Goal: Check status: Check status

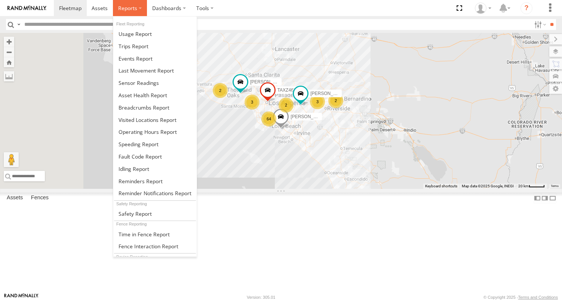
click at [122, 12] on label at bounding box center [130, 8] width 34 height 16
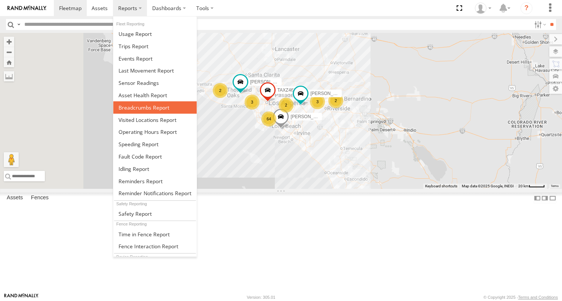
click at [139, 108] on span at bounding box center [144, 107] width 51 height 7
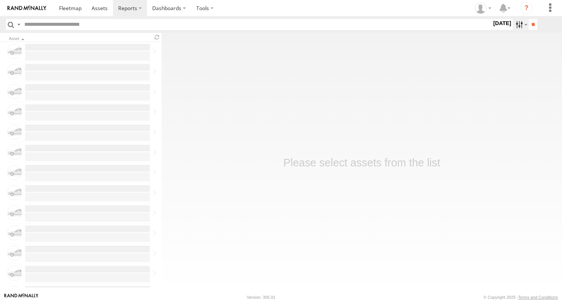
click at [516, 25] on label at bounding box center [521, 24] width 16 height 11
click at [517, 23] on label at bounding box center [521, 24] width 16 height 11
drag, startPoint x: 497, startPoint y: 68, endPoint x: 532, endPoint y: 36, distance: 47.7
click at [0, 0] on label at bounding box center [0, 0] width 0 height 0
click at [534, 25] on input "**" at bounding box center [533, 24] width 9 height 11
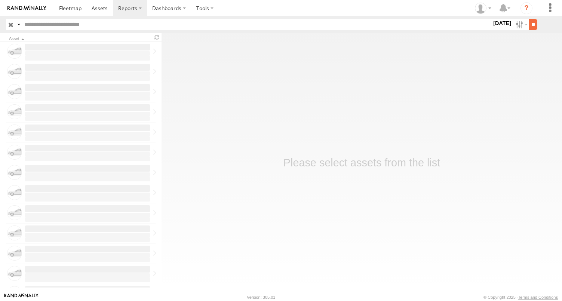
click at [532, 27] on input "**" at bounding box center [533, 24] width 9 height 11
click at [91, 27] on input "text" at bounding box center [256, 24] width 471 height 11
click at [91, 25] on input "text" at bounding box center [256, 24] width 471 height 11
type input "**"
click at [529, 19] on input "**" at bounding box center [533, 24] width 9 height 11
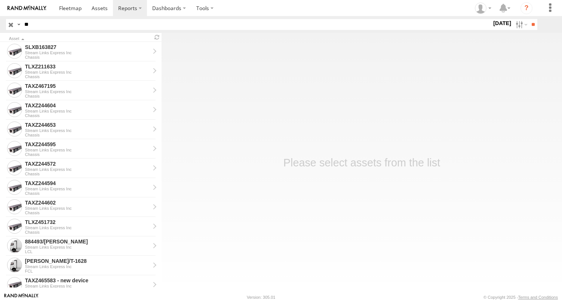
click at [48, 25] on input "**" at bounding box center [256, 24] width 471 height 11
click at [529, 19] on input "**" at bounding box center [533, 24] width 9 height 11
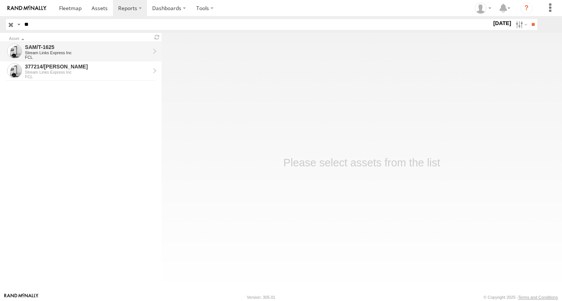
click at [50, 52] on div "Stream Links Express Inc" at bounding box center [87, 53] width 125 height 4
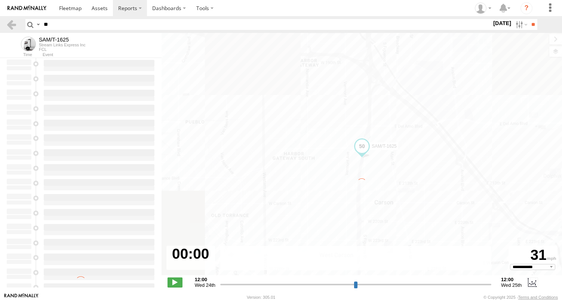
select select "**********"
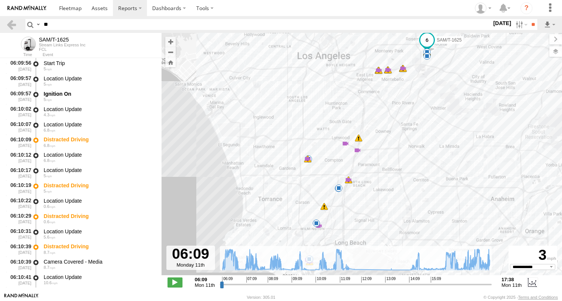
scroll to position [1311, 0]
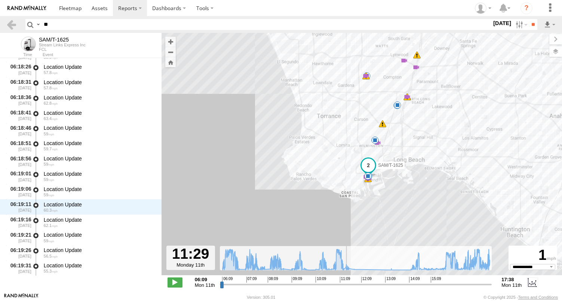
drag, startPoint x: 221, startPoint y: 287, endPoint x: 346, endPoint y: 300, distance: 125.7
click at [346, 288] on input "range" at bounding box center [356, 284] width 272 height 7
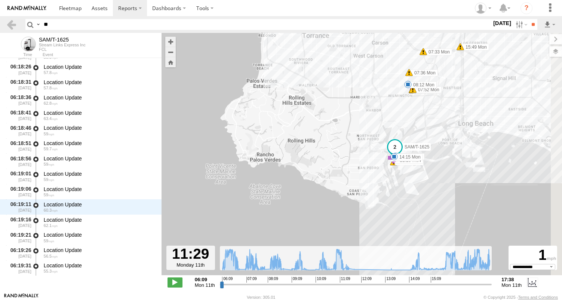
drag, startPoint x: 463, startPoint y: 180, endPoint x: 403, endPoint y: 196, distance: 61.4
click at [405, 196] on div "[PERSON_NAME]/T-1625 06:09 Mon 06:10 Mon 06:10 Mon 06:10 Mon 06:10 Mon 06:10 Mo…" at bounding box center [362, 158] width 401 height 250
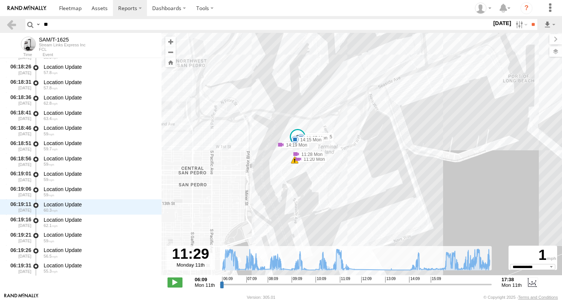
drag, startPoint x: 321, startPoint y: 136, endPoint x: 355, endPoint y: 199, distance: 72.0
click at [355, 199] on div "[PERSON_NAME]/T-1625 06:09 Mon 06:10 Mon 06:10 Mon 06:10 Mon 06:10 Mon 06:10 Mo…" at bounding box center [362, 158] width 401 height 250
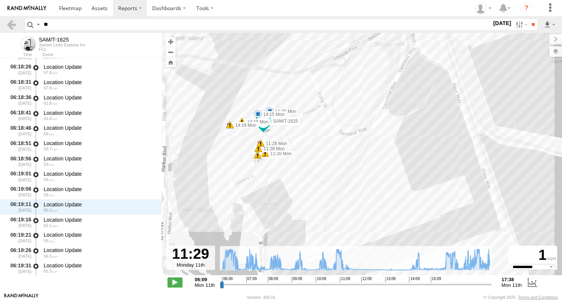
click at [234, 147] on div "[PERSON_NAME]/T-1625 06:09 Mon 06:10 Mon 06:10 Mon 06:10 Mon 06:10 Mon 06:10 Mo…" at bounding box center [362, 158] width 401 height 250
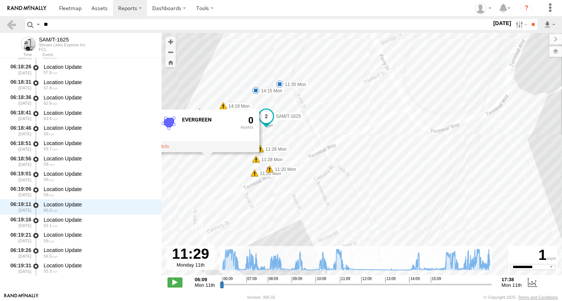
drag, startPoint x: 291, startPoint y: 157, endPoint x: 323, endPoint y: 194, distance: 48.8
click at [323, 194] on div "[PERSON_NAME]/T-1625 06:09 Mon 06:10 Mon 06:10 Mon 06:10 Mon 06:10 Mon 06:10 Mo…" at bounding box center [362, 158] width 401 height 250
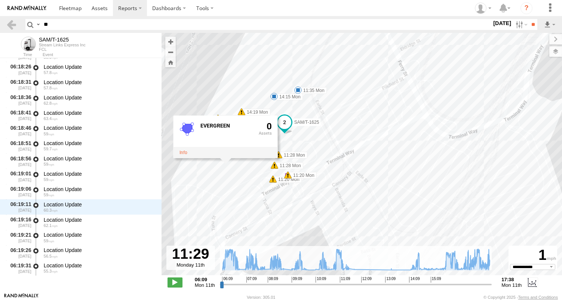
drag, startPoint x: 333, startPoint y: 182, endPoint x: 355, endPoint y: 188, distance: 22.9
click at [354, 188] on div "[PERSON_NAME]/T-1625 06:09 Mon 06:10 Mon 06:10 Mon 06:10 Mon 06:10 Mon 06:10 Mo…" at bounding box center [362, 158] width 401 height 250
click at [323, 141] on div "[PERSON_NAME]/T-1625 06:09 Mon 06:10 Mon 06:10 Mon 06:10 Mon 06:10 Mon 06:10 Mo…" at bounding box center [362, 158] width 401 height 250
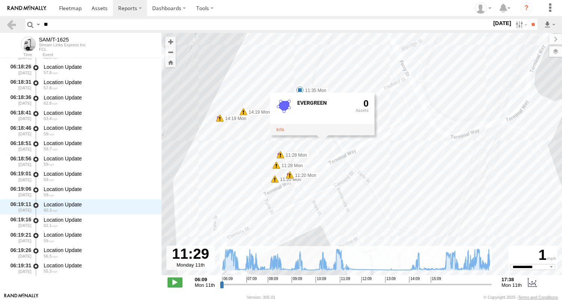
click at [237, 162] on div "[PERSON_NAME]/T-1625 06:09 Mon 06:10 Mon 06:10 Mon 06:10 Mon 06:10 Mon 06:10 Mo…" at bounding box center [362, 158] width 401 height 250
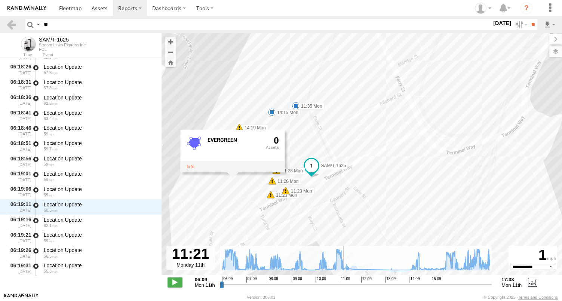
click at [343, 288] on input "range" at bounding box center [356, 284] width 272 height 7
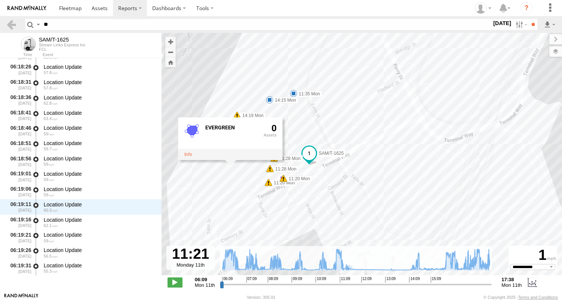
drag, startPoint x: 352, startPoint y: 216, endPoint x: 355, endPoint y: 190, distance: 25.3
click at [350, 202] on div "[PERSON_NAME]/T-1625 06:09 Mon 06:10 Mon 06:10 Mon 06:10 Mon 06:10 Mon 06:10 Mo…" at bounding box center [362, 158] width 401 height 250
click at [297, 129] on div "[PERSON_NAME]/T-1625 06:09 Mon 06:10 Mon 06:10 Mon 06:10 Mon 06:10 Mon 06:10 Mo…" at bounding box center [362, 158] width 401 height 250
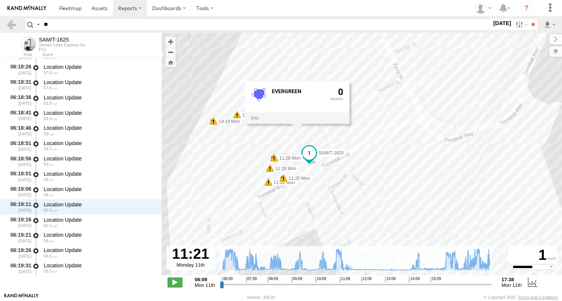
click at [244, 147] on div "[PERSON_NAME]/T-1625 06:09 Mon 06:10 Mon 06:10 Mon 06:10 Mon 06:10 Mon 06:10 Mo…" at bounding box center [362, 158] width 401 height 250
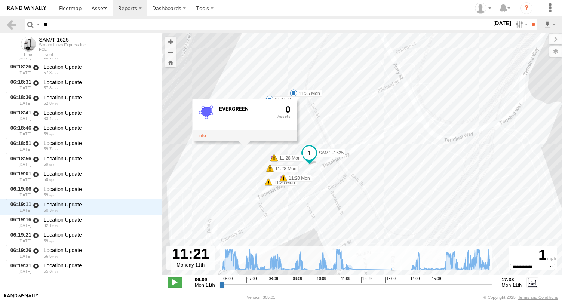
click at [228, 168] on div "[PERSON_NAME]/T-1625 06:09 Mon 06:10 Mon 06:10 Mon 06:10 Mon 06:10 Mon 06:10 Mo…" at bounding box center [362, 158] width 401 height 250
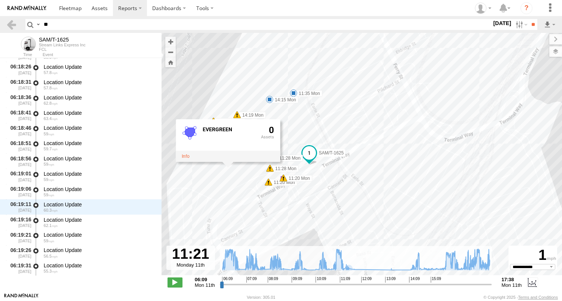
click at [212, 189] on div "[PERSON_NAME]/T-1625 06:09 Mon 06:10 Mon 06:10 Mon 06:10 Mon 06:10 Mon 06:10 Mo…" at bounding box center [362, 158] width 401 height 250
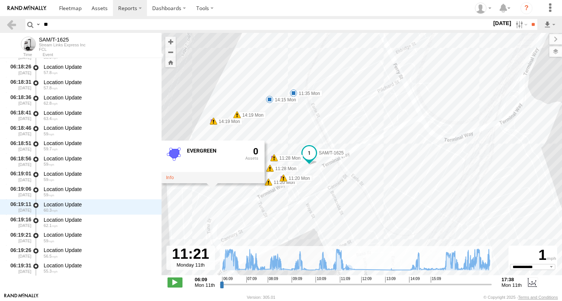
click at [257, 138] on div "[PERSON_NAME]/T-1625 06:09 Mon 06:10 Mon 06:10 Mon 06:10 Mon 06:10 Mon 06:10 Mo…" at bounding box center [362, 158] width 401 height 250
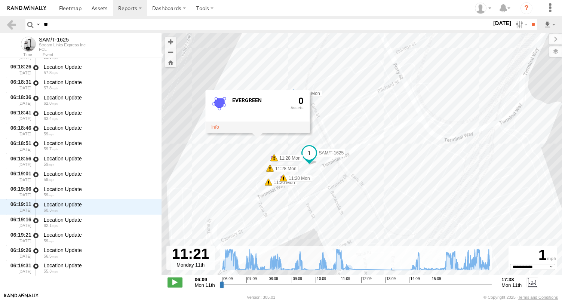
click at [223, 175] on div "[PERSON_NAME]/T-1625 06:09 Mon 06:10 Mon 06:10 Mon 06:10 Mon 06:10 Mon 06:10 Mo…" at bounding box center [362, 158] width 401 height 250
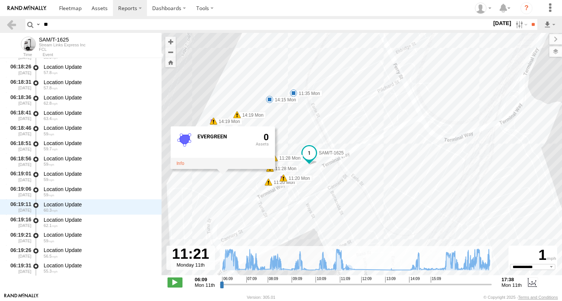
click at [265, 125] on div "[PERSON_NAME]/T-1625 06:09 Mon 06:10 Mon 06:10 Mon 06:10 Mon 06:10 Mon 06:10 Mo…" at bounding box center [362, 158] width 401 height 250
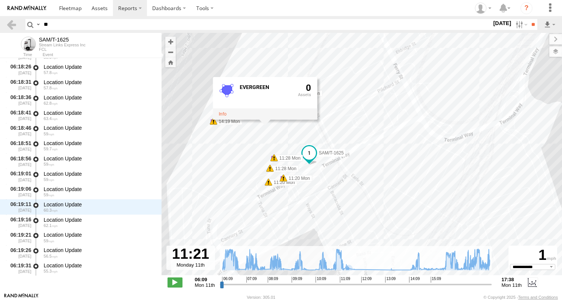
click at [226, 160] on div "[PERSON_NAME]/T-1625 06:09 Mon 06:10 Mon 06:10 Mon 06:10 Mon 06:10 Mon 06:10 Mo…" at bounding box center [362, 158] width 401 height 250
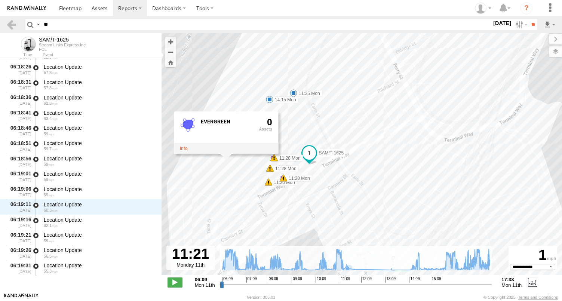
click at [205, 204] on div "[PERSON_NAME]/T-1625 06:09 Mon 06:10 Mon 06:10 Mon 06:10 Mon 06:10 Mon 06:10 Mo…" at bounding box center [362, 158] width 401 height 250
drag, startPoint x: 300, startPoint y: 119, endPoint x: 247, endPoint y: 153, distance: 63.3
click at [300, 120] on div "[PERSON_NAME]/T-1625 06:09 Mon 06:10 Mon 06:10 Mon 06:10 Mon 06:10 Mon 06:10 Mo…" at bounding box center [362, 158] width 401 height 250
click at [209, 176] on div "[PERSON_NAME]/T-1625 06:09 Mon 06:10 Mon 06:10 Mon 06:10 Mon 06:10 Mon 06:10 Mo…" at bounding box center [362, 158] width 401 height 250
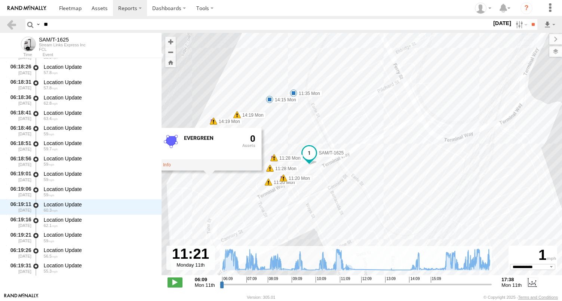
click at [240, 91] on div "[PERSON_NAME]/T-1625 06:09 Mon 06:10 Mon 06:10 Mon 06:10 Mon 06:10 Mon 06:10 Mo…" at bounding box center [362, 158] width 401 height 250
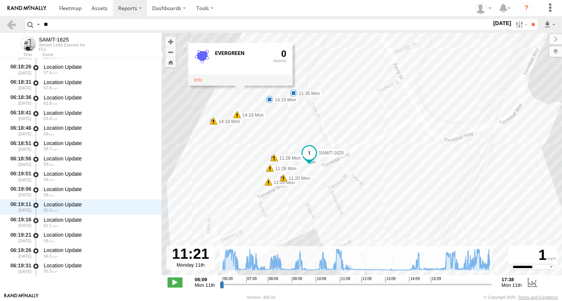
click at [278, 131] on div "[PERSON_NAME]/T-1625 06:09 Mon 06:10 Mon 06:10 Mon 06:10 Mon 06:10 Mon 06:10 Mo…" at bounding box center [362, 158] width 401 height 250
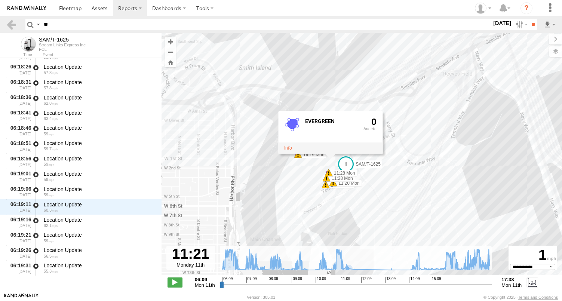
click at [284, 198] on div "[PERSON_NAME]/T-1625 06:09 Mon 06:10 Mon 06:10 Mon 06:10 Mon 06:10 Mon 06:10 Mo…" at bounding box center [362, 158] width 401 height 250
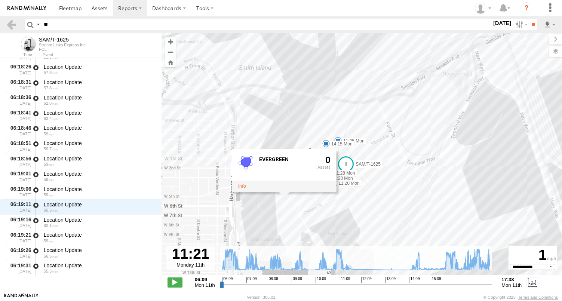
click at [321, 139] on div "[PERSON_NAME]/T-1625 06:09 Mon 06:10 Mon 06:10 Mon 06:10 Mon 06:10 Mon 06:10 Mo…" at bounding box center [362, 158] width 401 height 250
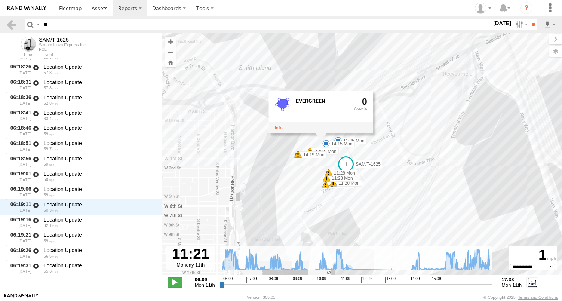
click at [303, 174] on div "[PERSON_NAME]/T-1625 06:09 Mon 06:10 Mon 06:10 Mon 06:10 Mon 06:10 Mon 06:10 Mo…" at bounding box center [362, 158] width 401 height 250
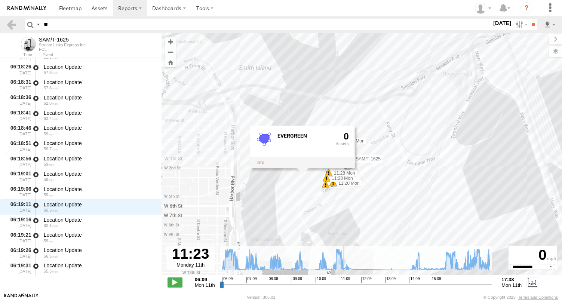
type input "**********"
click at [344, 286] on input "range" at bounding box center [356, 284] width 272 height 7
click at [301, 192] on div "[PERSON_NAME]/T-1625 06:09 Mon 06:10 Mon 06:10 Mon 06:10 Mon 06:10 Mon 06:10 Mo…" at bounding box center [362, 158] width 401 height 250
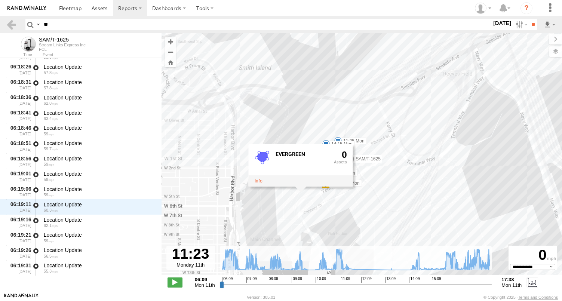
click at [326, 113] on div "[PERSON_NAME]/T-1625 06:09 Mon 06:10 Mon 06:10 Mon 06:10 Mon 06:10 Mon 06:10 Mo…" at bounding box center [362, 158] width 401 height 250
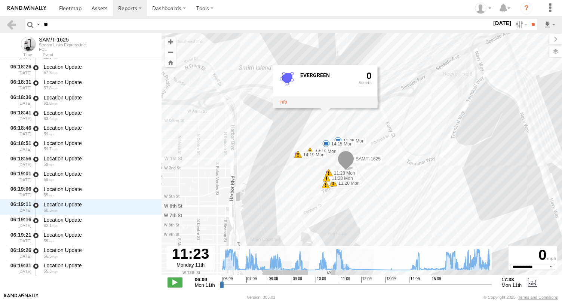
click at [343, 286] on input "range" at bounding box center [356, 284] width 272 height 7
click at [313, 168] on div "[PERSON_NAME]/T-1625 06:09 Mon 06:10 Mon 06:10 Mon 06:10 Mon 06:10 Mon 06:10 Mo…" at bounding box center [362, 158] width 401 height 250
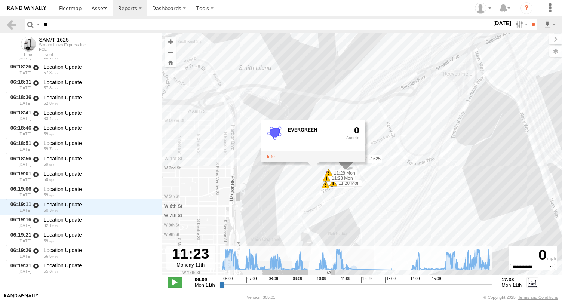
click at [291, 198] on div "[PERSON_NAME]/T-1625 06:09 Mon 06:10 Mon 06:10 Mon 06:10 Mon 06:10 Mon 06:10 Mo…" at bounding box center [362, 158] width 401 height 250
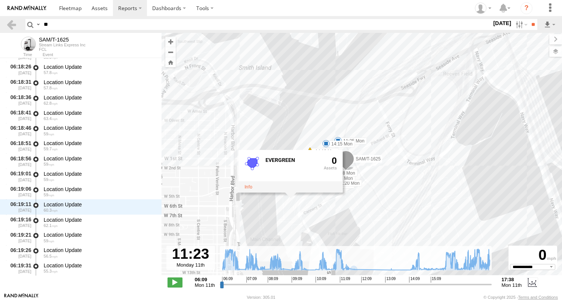
click at [292, 193] on div "EVERGREEN 0" at bounding box center [290, 171] width 104 height 43
click at [294, 193] on div "EVERGREEN 0" at bounding box center [290, 171] width 104 height 43
click at [296, 206] on div "[PERSON_NAME]/T-1625 06:09 Mon 06:10 Mon 06:10 Mon 06:10 Mon 06:10 Mon 06:10 Mo…" at bounding box center [362, 158] width 401 height 250
